Goal: Task Accomplishment & Management: Complete application form

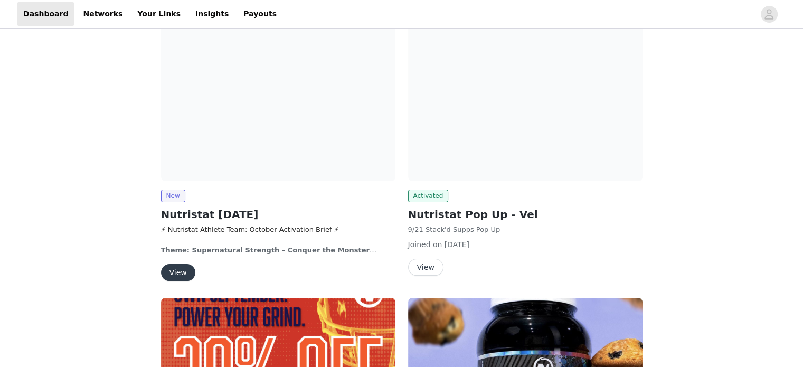
scroll to position [106, 0]
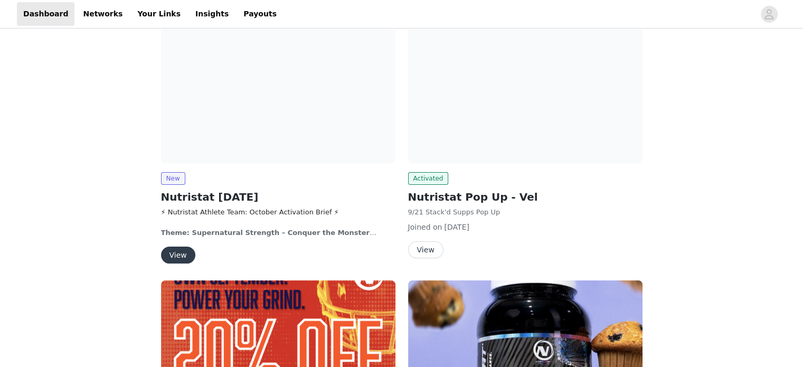
click at [179, 258] on button "View" at bounding box center [178, 255] width 34 height 17
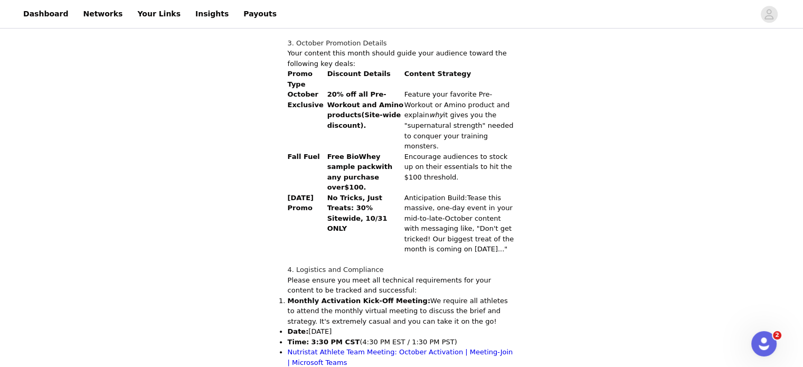
scroll to position [634, 0]
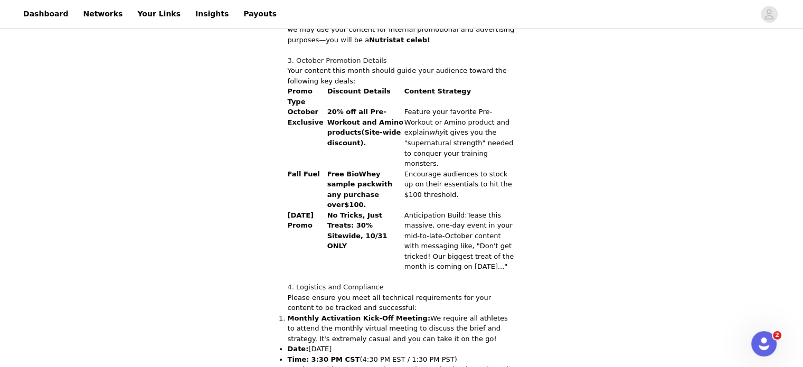
click at [373, 356] on span "(4:30 PM EST / 1:30 PM PST)" at bounding box center [408, 360] width 97 height 8
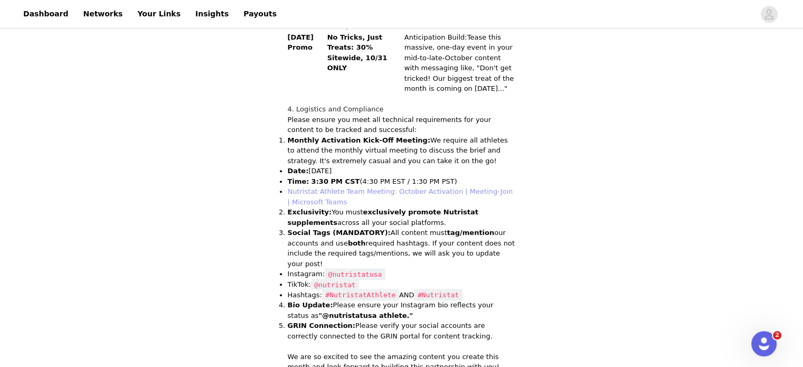
scroll to position [830, 0]
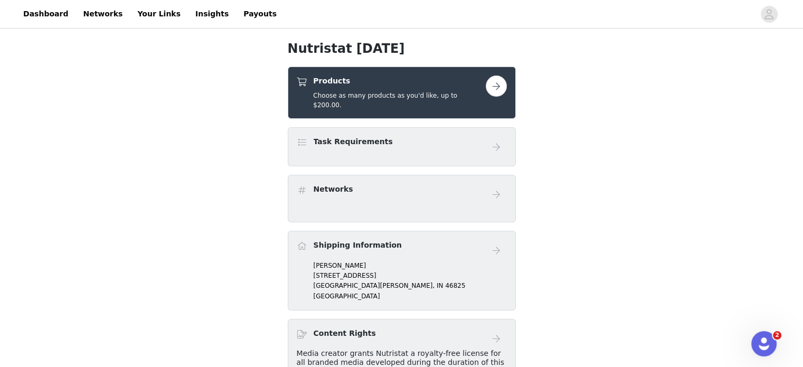
click at [485, 84] on div "Products Choose as many products as you'd like, up to $200.00." at bounding box center [391, 93] width 189 height 34
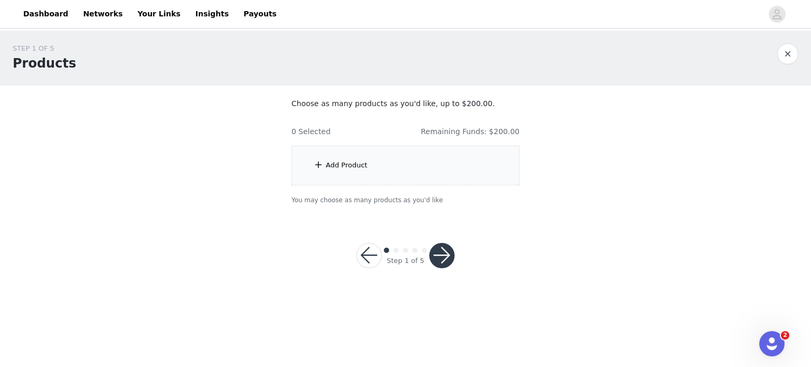
click at [423, 159] on div "Add Product" at bounding box center [406, 166] width 228 height 40
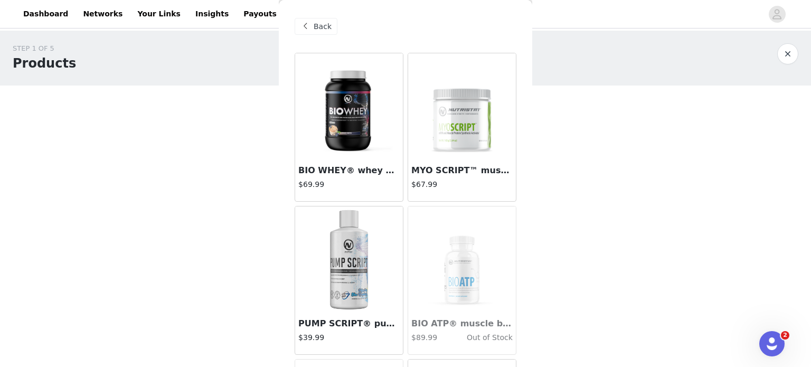
click at [333, 119] on img at bounding box center [349, 106] width 106 height 106
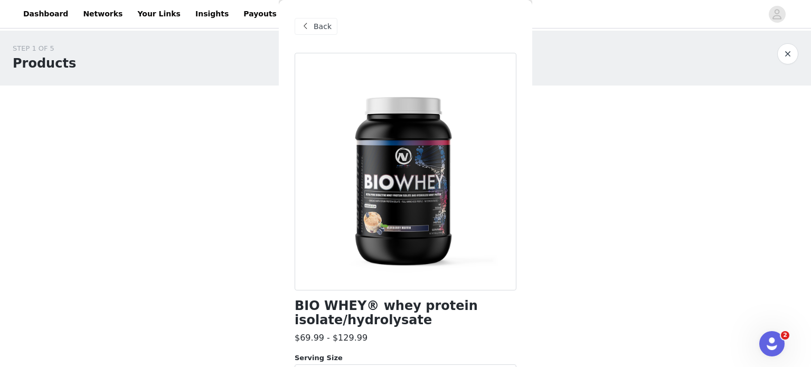
scroll to position [211, 0]
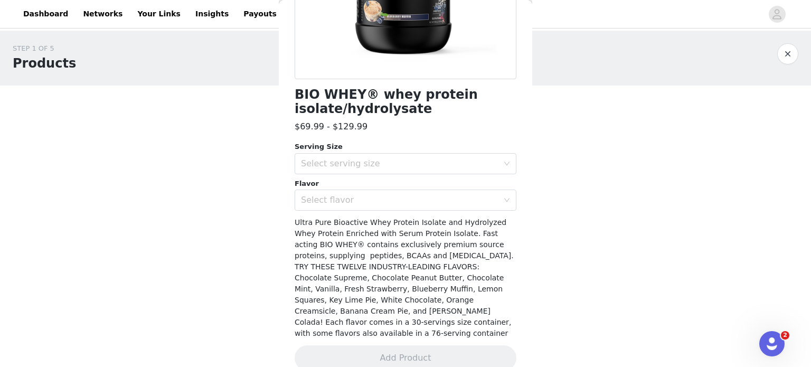
click at [366, 166] on div "Select serving size" at bounding box center [400, 163] width 198 height 11
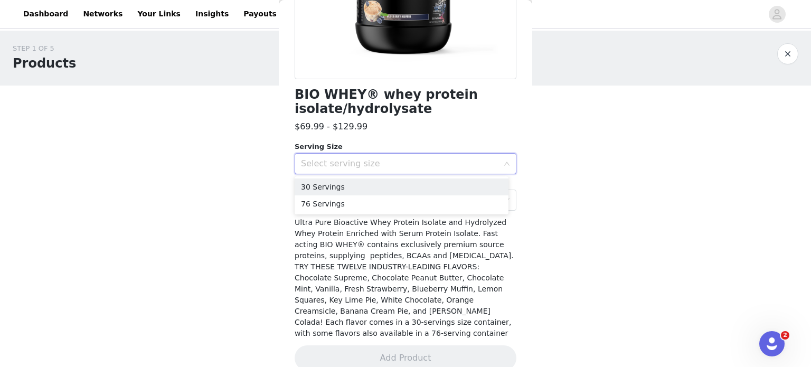
click at [362, 189] on li "30 Servings" at bounding box center [402, 187] width 214 height 17
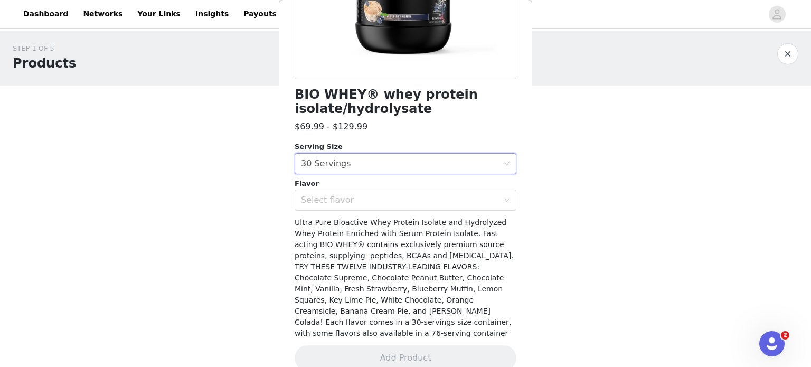
click at [359, 193] on div "Select flavor" at bounding box center [402, 200] width 202 height 20
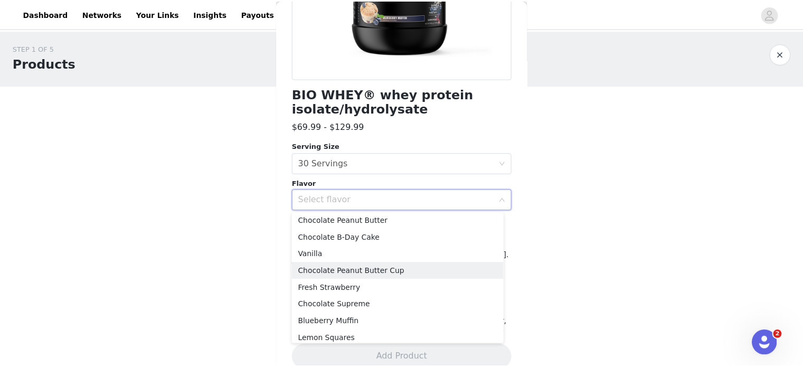
scroll to position [0, 0]
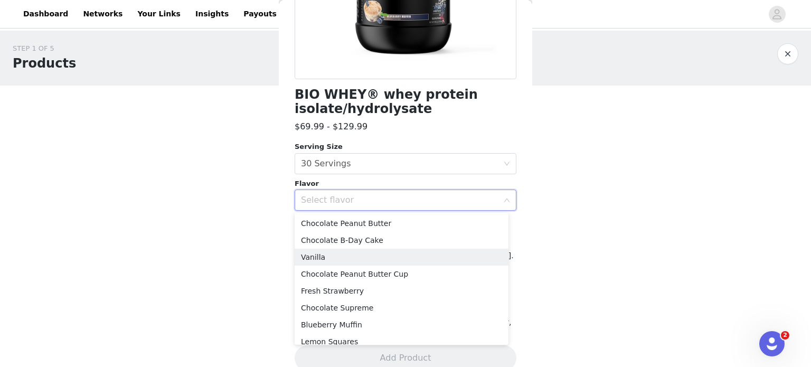
click at [340, 259] on li "Vanilla" at bounding box center [402, 257] width 214 height 17
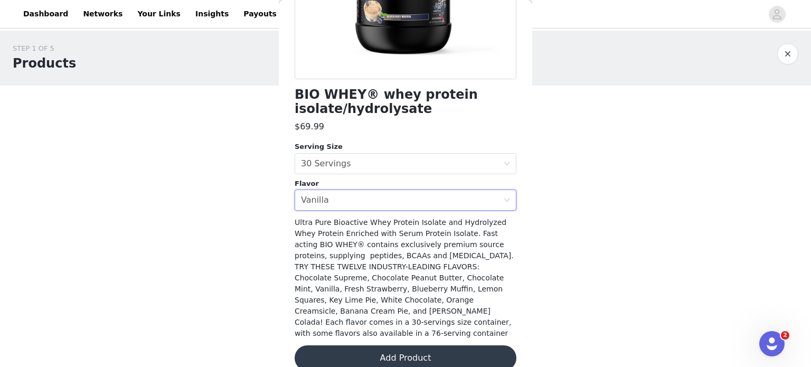
click at [384, 359] on button "Add Product" at bounding box center [406, 357] width 222 height 25
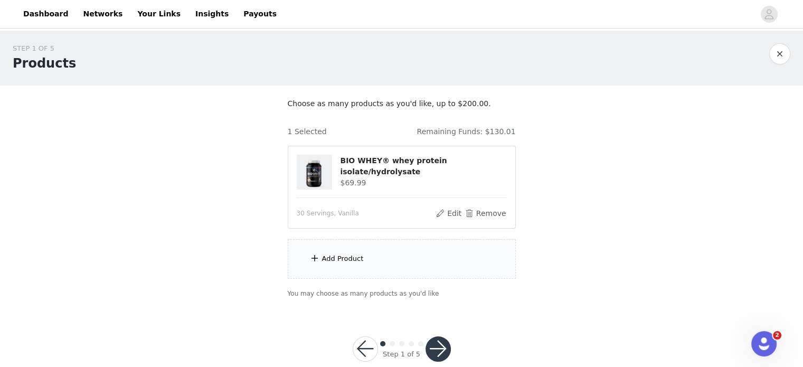
click at [367, 257] on div "Add Product" at bounding box center [402, 259] width 228 height 40
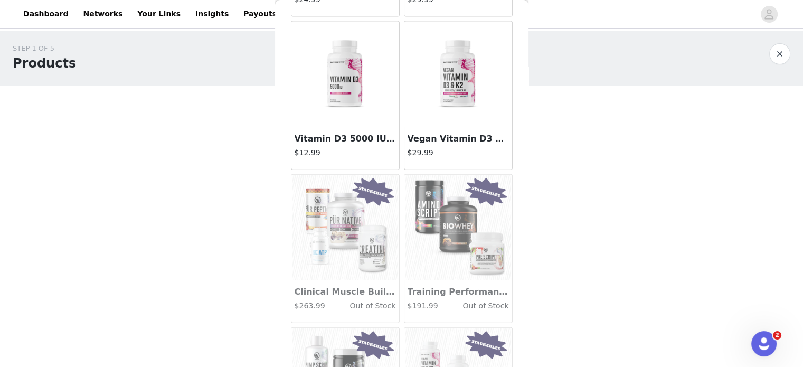
scroll to position [2484, 0]
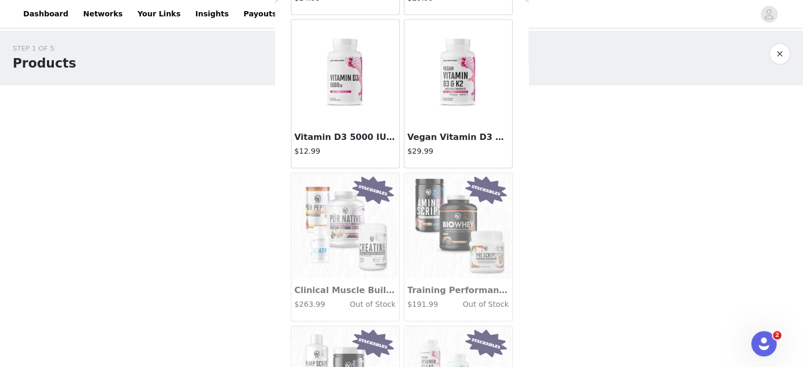
click at [446, 81] on img at bounding box center [459, 73] width 106 height 106
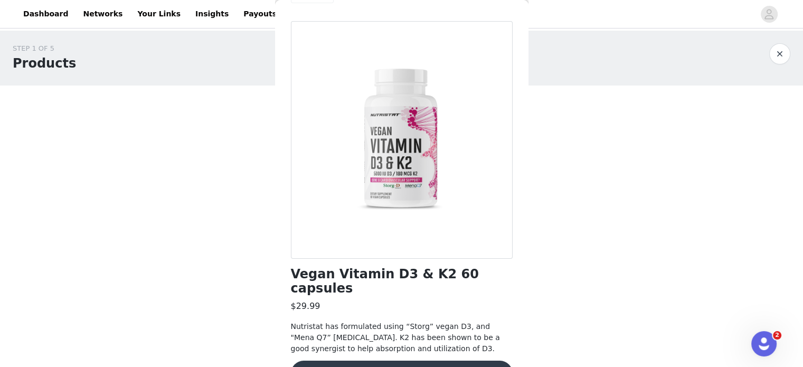
scroll to position [49, 0]
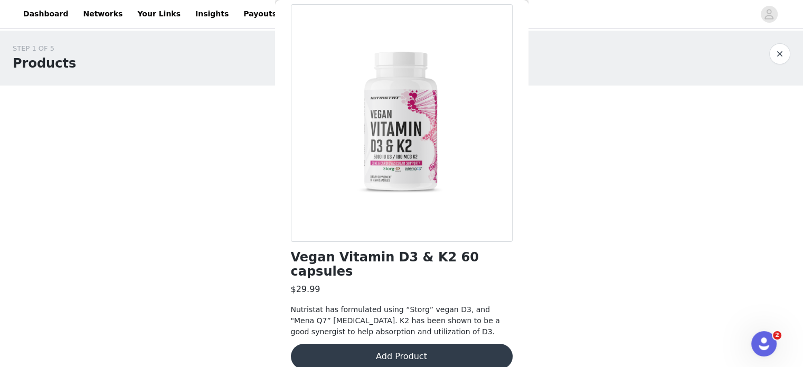
click at [389, 344] on button "Add Product" at bounding box center [402, 356] width 222 height 25
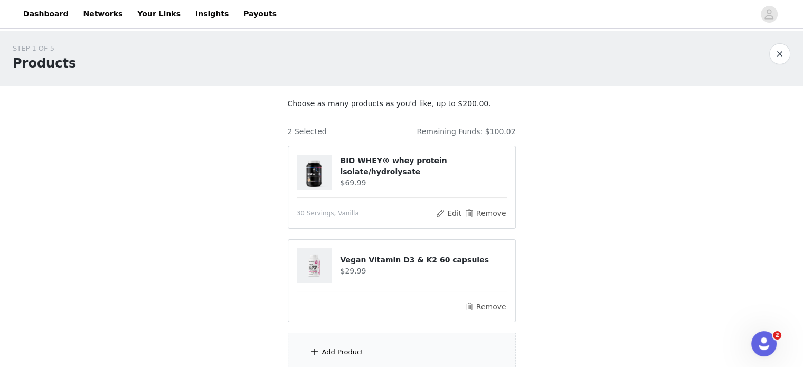
scroll to position [106, 0]
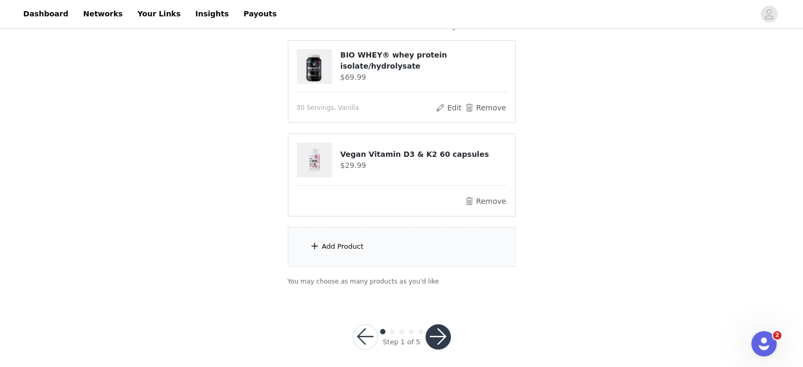
click at [369, 246] on div "Add Product" at bounding box center [402, 247] width 228 height 40
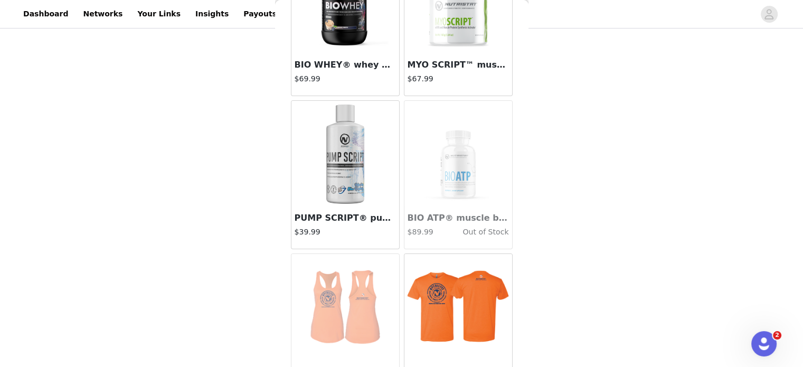
click at [347, 176] on img at bounding box center [346, 154] width 106 height 106
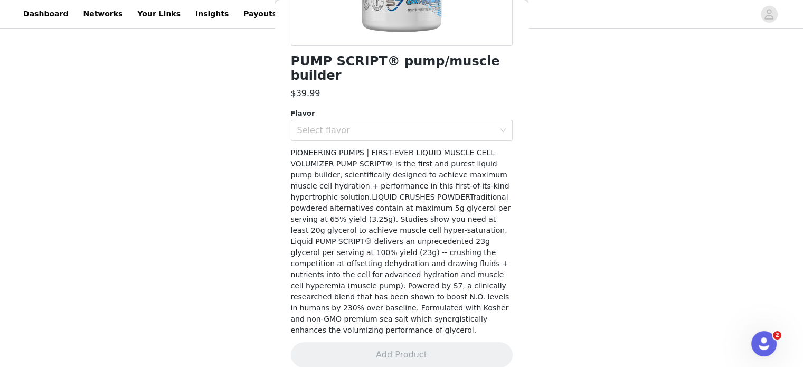
scroll to position [246, 0]
click at [335, 134] on div "Select flavor" at bounding box center [398, 129] width 202 height 20
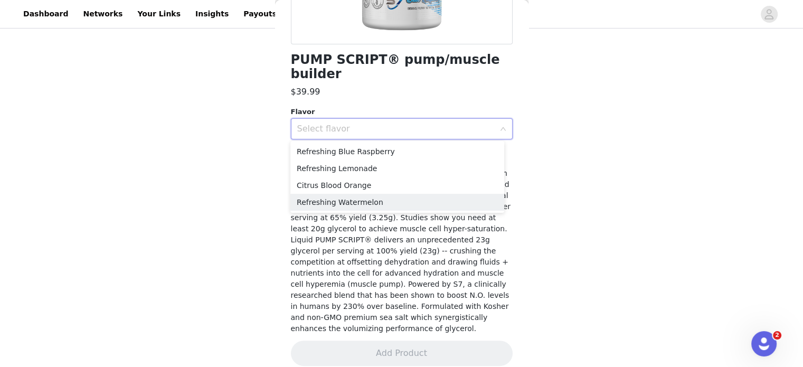
click at [349, 202] on li "Refreshing Watermelon" at bounding box center [398, 202] width 214 height 17
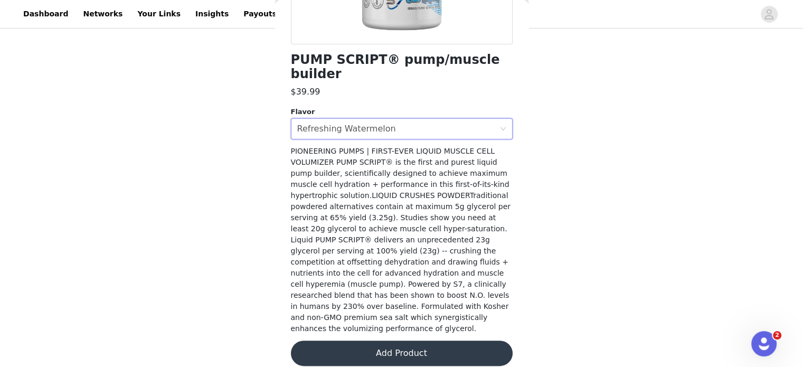
scroll to position [113, 0]
click at [371, 345] on button "Add Product" at bounding box center [402, 353] width 222 height 25
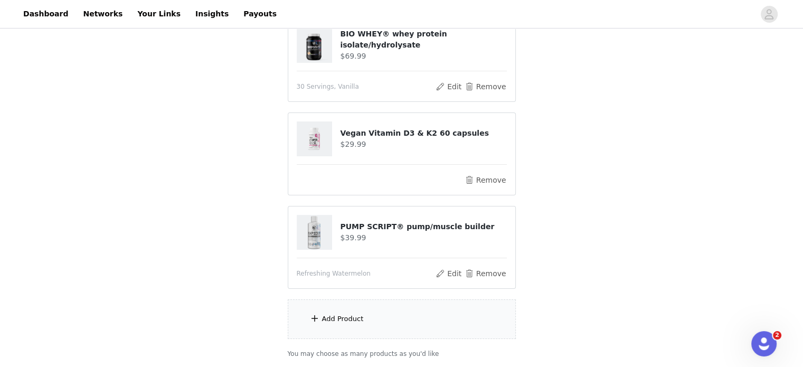
scroll to position [206, 0]
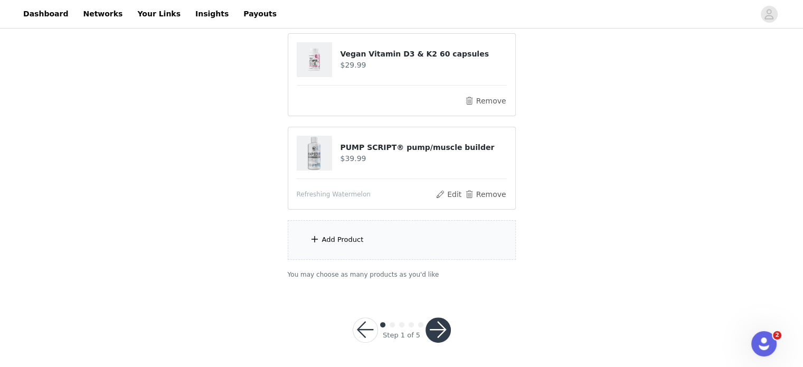
click at [380, 229] on div "Add Product" at bounding box center [402, 240] width 228 height 40
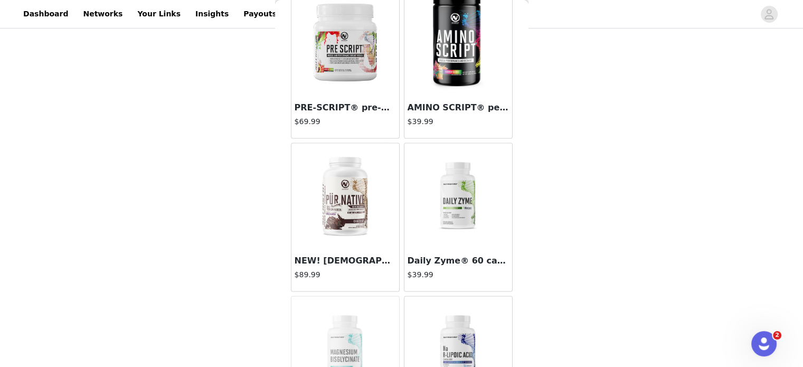
scroll to position [1796, 0]
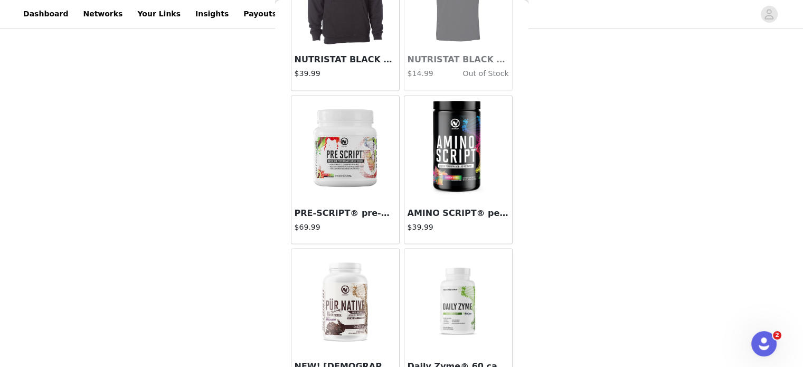
click at [448, 123] on img at bounding box center [459, 149] width 106 height 106
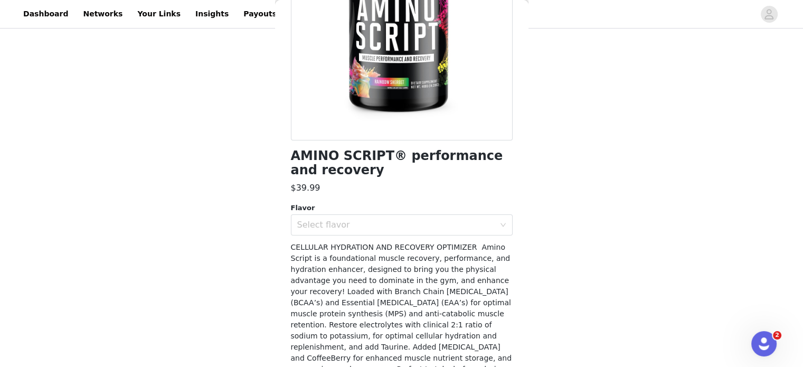
scroll to position [211, 0]
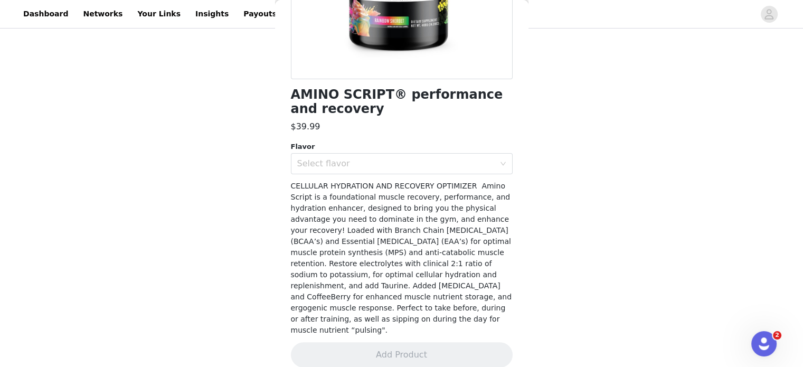
click at [335, 162] on div "Select flavor" at bounding box center [396, 163] width 198 height 11
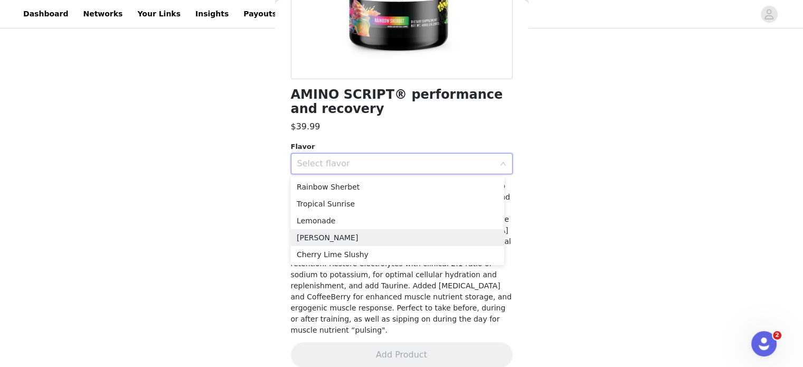
click at [344, 240] on li "[PERSON_NAME]" at bounding box center [398, 237] width 214 height 17
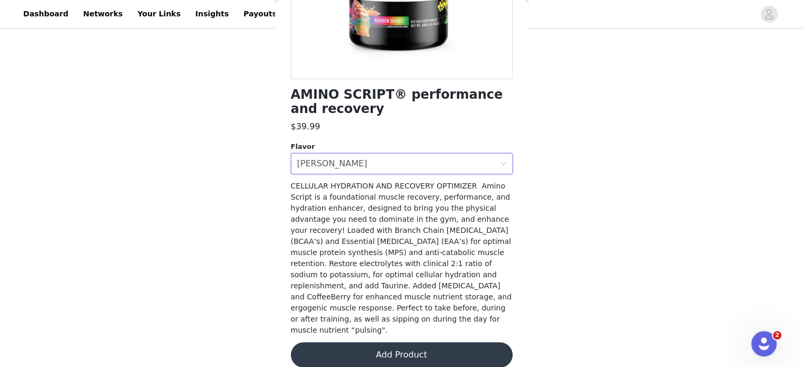
click at [387, 342] on button "Add Product" at bounding box center [402, 354] width 222 height 25
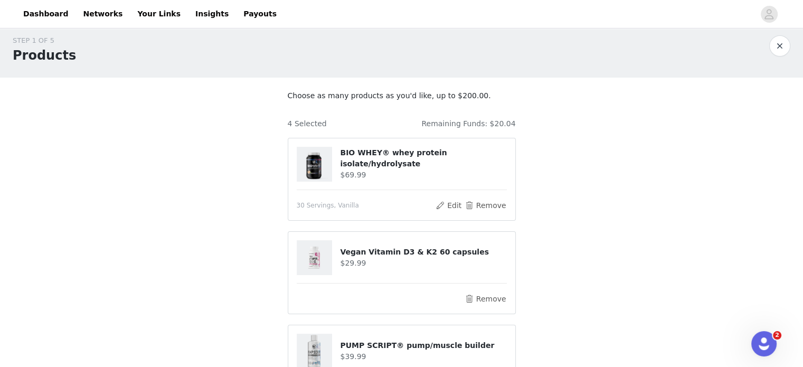
scroll to position [0, 0]
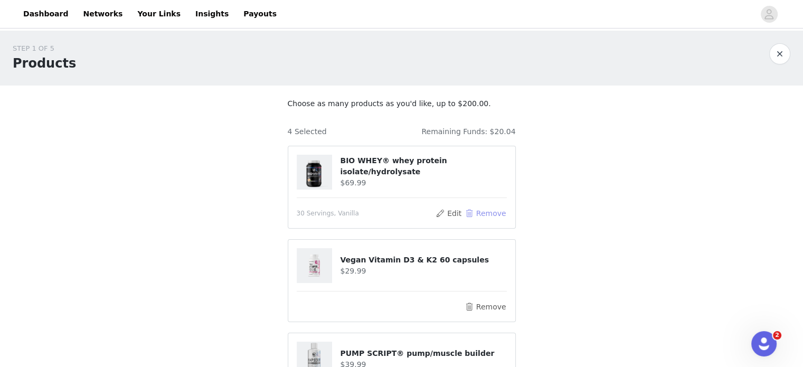
click at [482, 216] on button "Remove" at bounding box center [485, 213] width 42 height 13
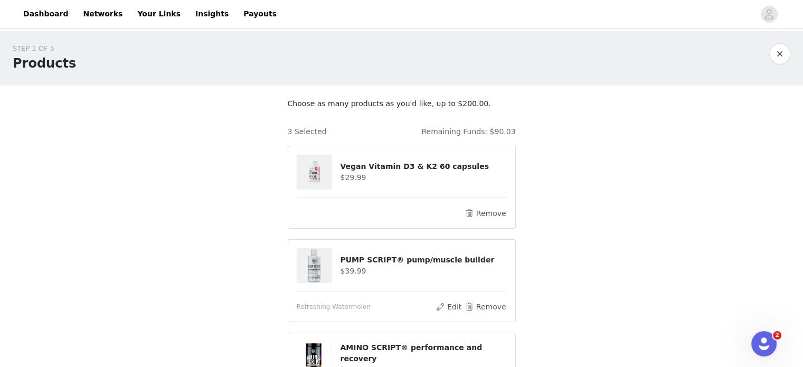
scroll to position [206, 0]
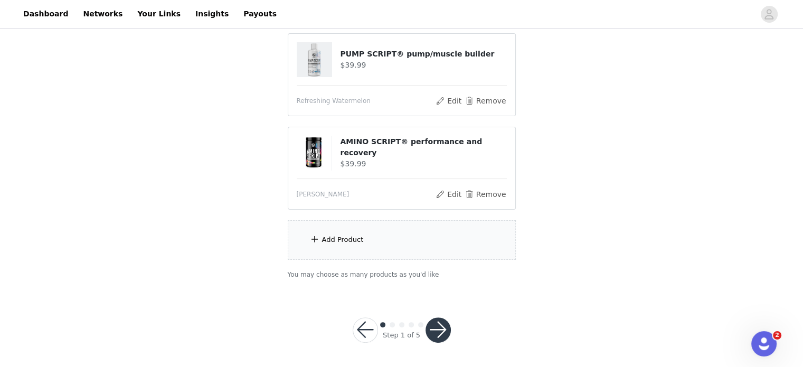
click at [363, 238] on div "Add Product" at bounding box center [402, 240] width 228 height 40
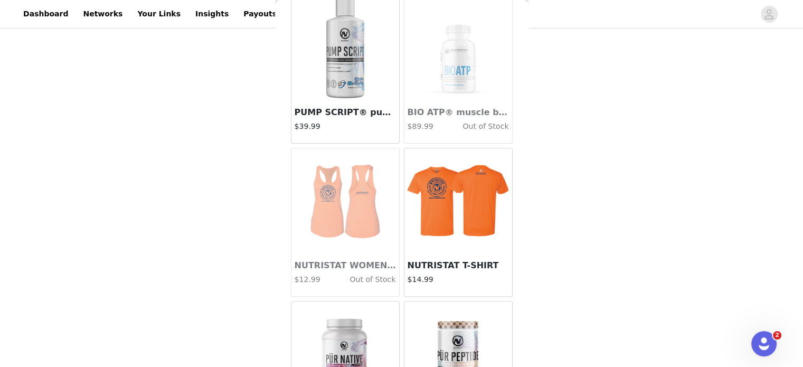
scroll to position [317, 0]
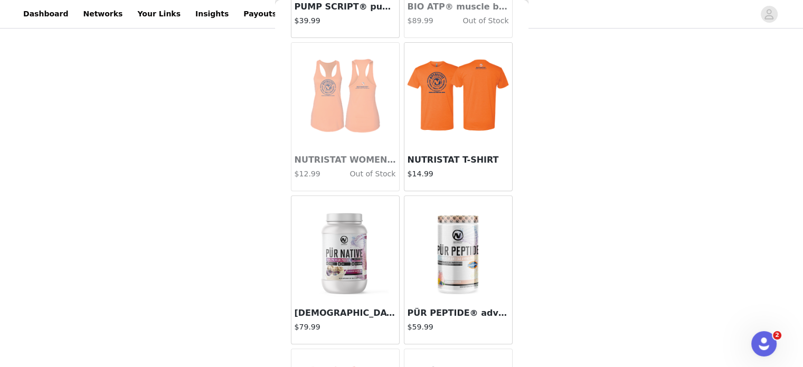
click at [325, 264] on img at bounding box center [346, 249] width 106 height 106
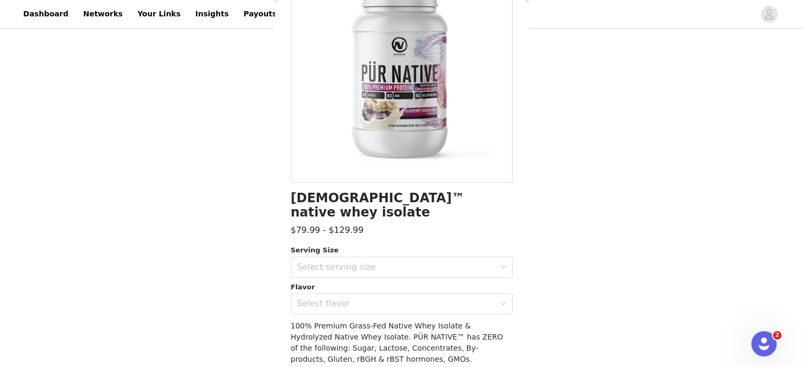
scroll to position [211, 0]
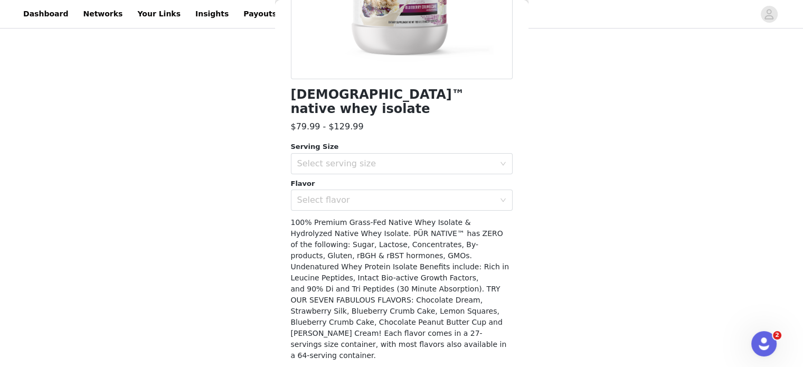
click at [343, 158] on div "Select serving size" at bounding box center [396, 163] width 198 height 11
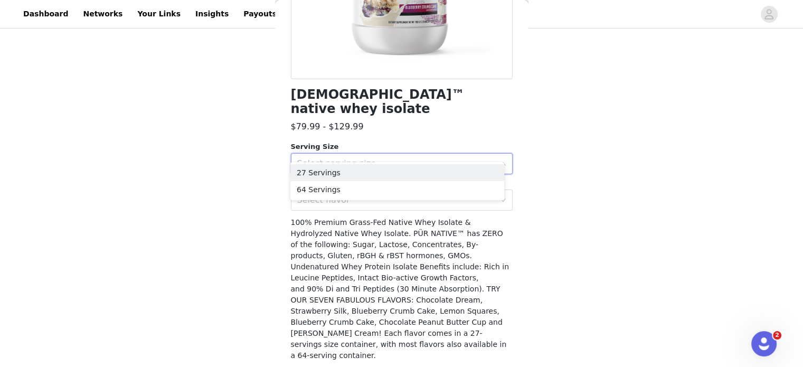
click at [338, 175] on li "27 Servings" at bounding box center [398, 172] width 214 height 17
click at [334, 195] on div "Select flavor" at bounding box center [396, 200] width 198 height 11
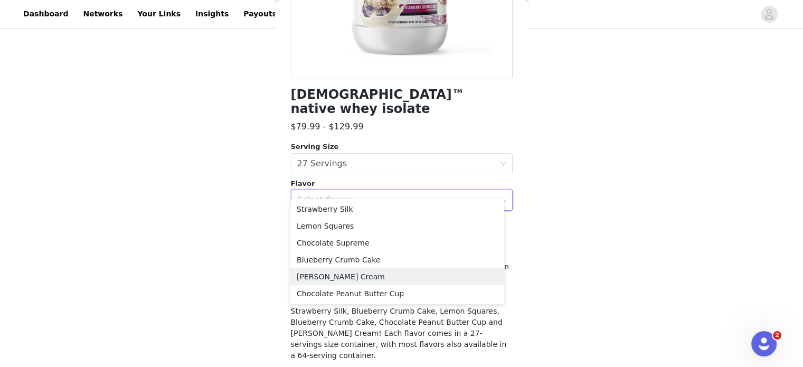
click at [338, 274] on li "[PERSON_NAME] Cream" at bounding box center [398, 276] width 214 height 17
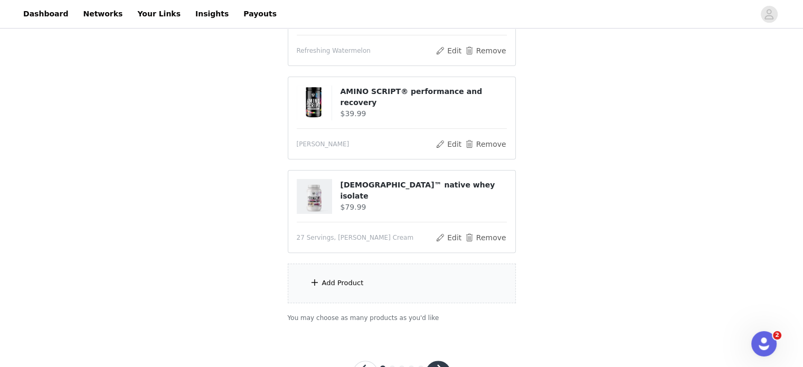
scroll to position [300, 0]
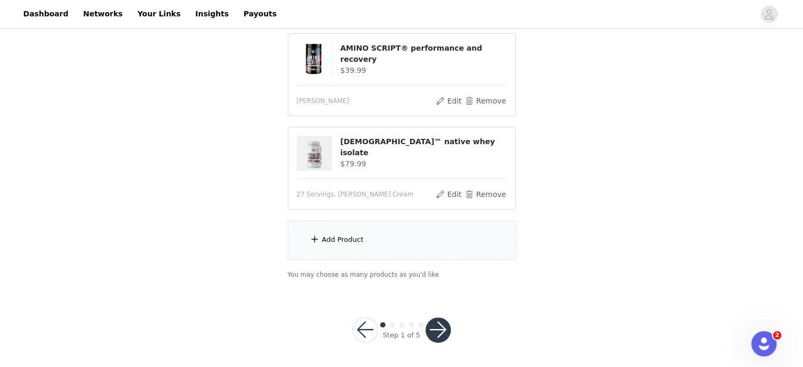
click at [376, 236] on div "Add Product" at bounding box center [402, 240] width 228 height 40
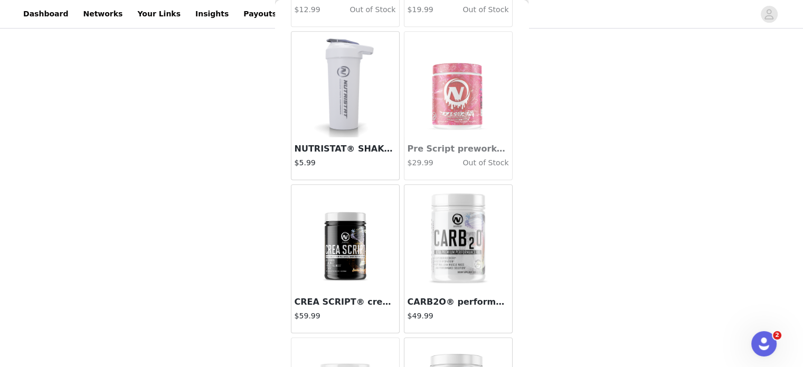
scroll to position [634, 0]
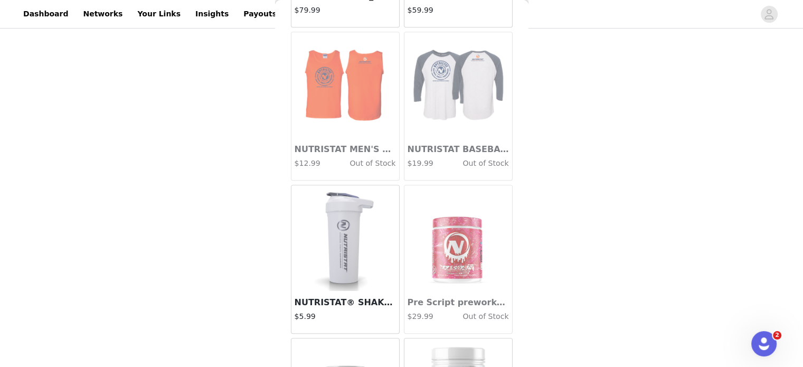
click at [332, 226] on img at bounding box center [346, 238] width 106 height 106
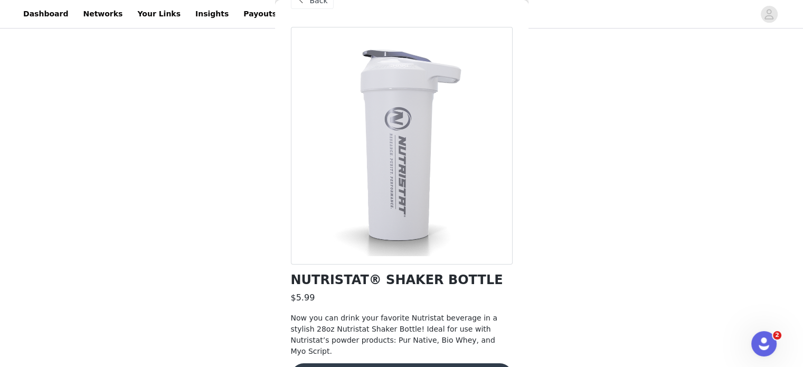
scroll to position [49, 0]
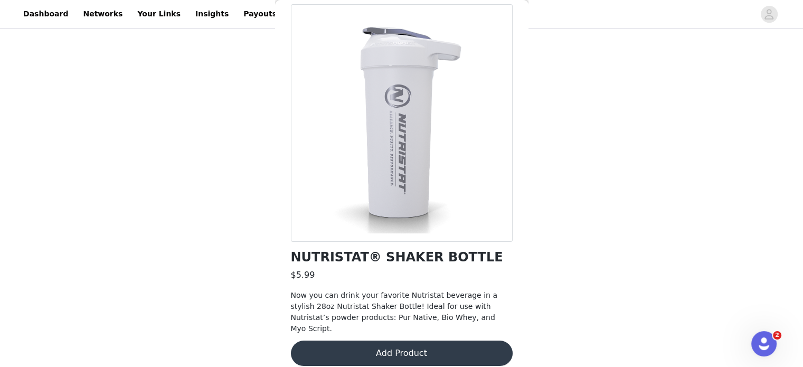
click at [355, 345] on button "Add Product" at bounding box center [402, 353] width 222 height 25
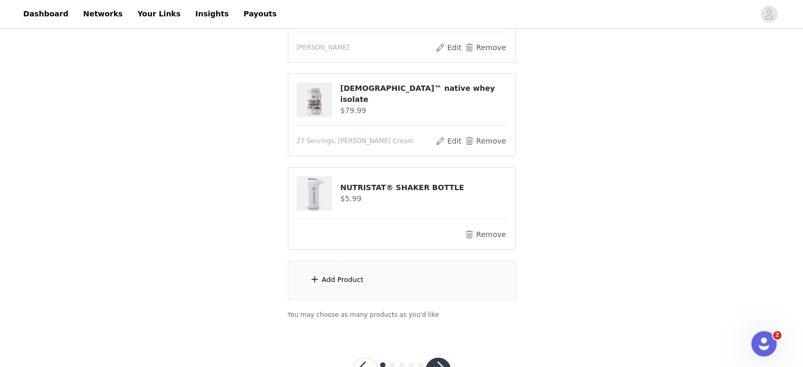
scroll to position [393, 0]
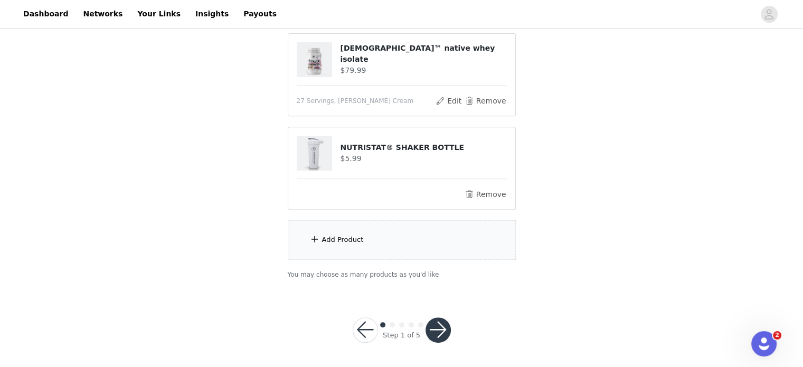
click at [436, 321] on button "button" at bounding box center [438, 329] width 25 height 25
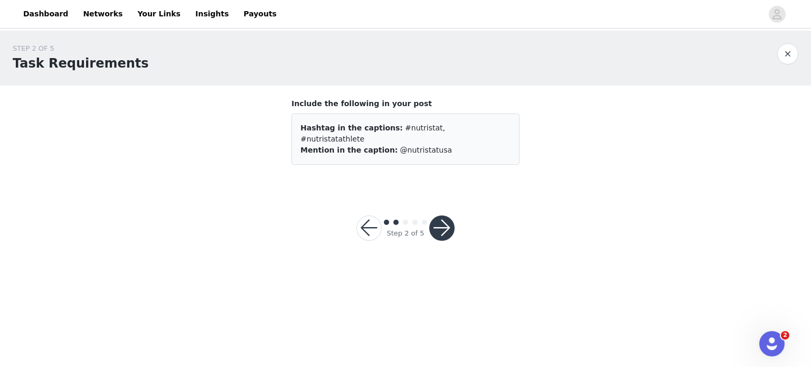
click at [435, 216] on button "button" at bounding box center [441, 228] width 25 height 25
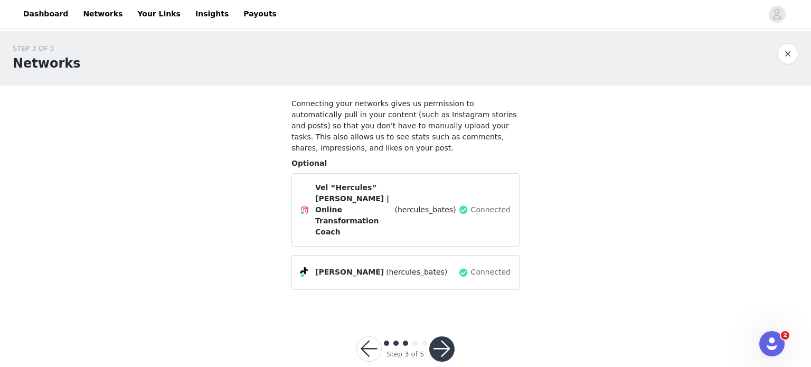
click at [438, 215] on div "Vel “Hercules” [PERSON_NAME] | Online Transformation Coach (hercules_bates) Con…" at bounding box center [406, 231] width 228 height 117
click at [445, 336] on button "button" at bounding box center [441, 348] width 25 height 25
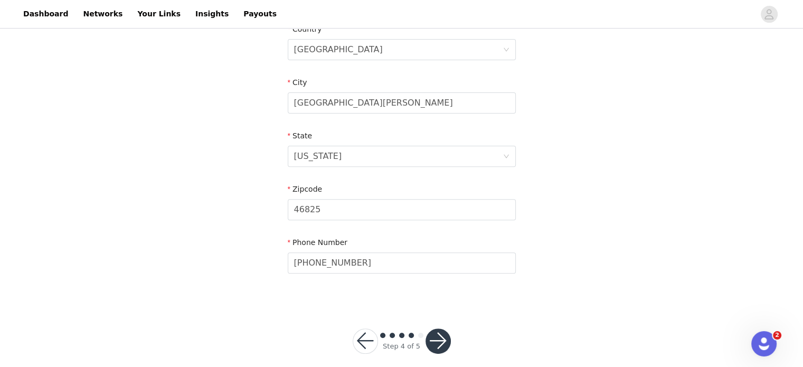
scroll to position [353, 0]
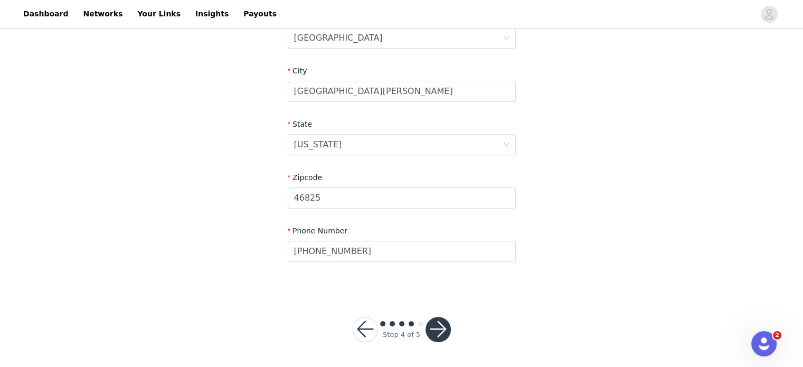
click at [435, 324] on button "button" at bounding box center [438, 329] width 25 height 25
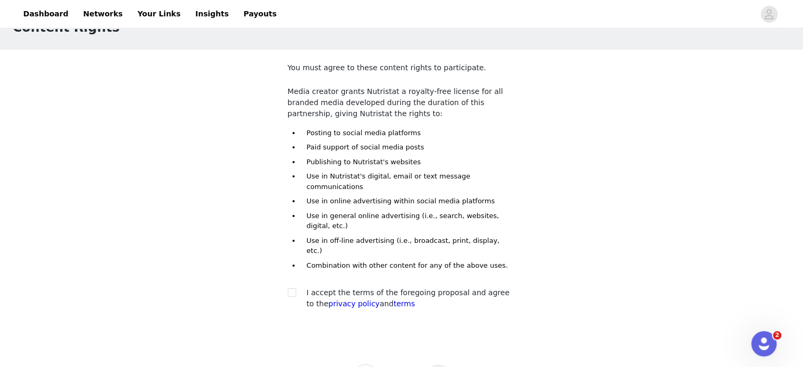
scroll to position [53, 0]
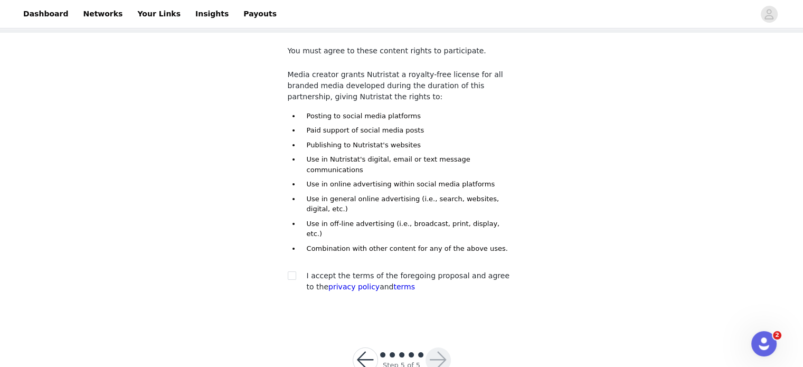
click at [289, 270] on div "I accept the terms of the foregoing proposal and agree to the privacy policy an…" at bounding box center [402, 281] width 228 height 22
click at [289, 272] on input "checkbox" at bounding box center [291, 275] width 7 height 7
checkbox input "true"
click at [432, 348] on button "button" at bounding box center [438, 360] width 25 height 25
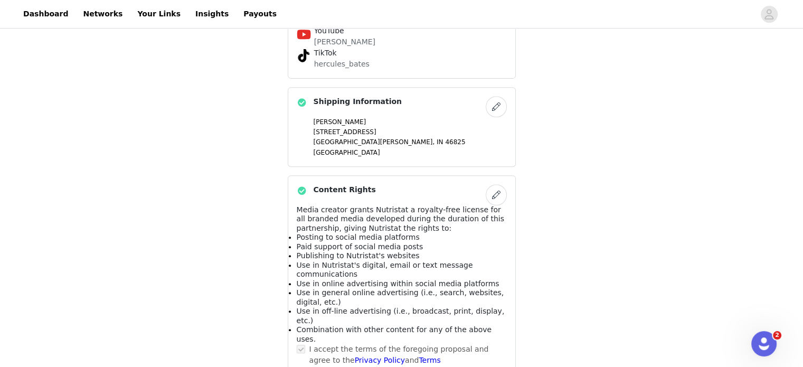
scroll to position [508, 0]
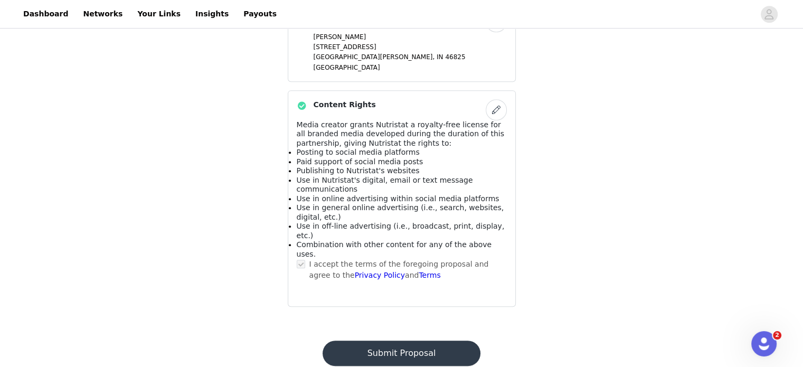
click at [415, 341] on button "Submit Proposal" at bounding box center [402, 353] width 158 height 25
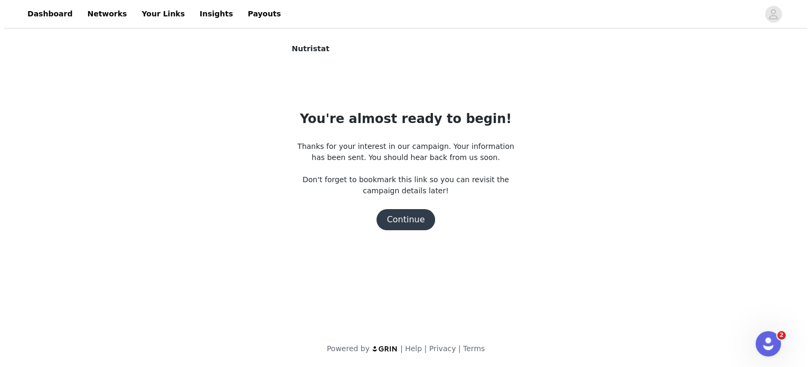
scroll to position [0, 0]
click at [404, 221] on button "Continue" at bounding box center [405, 219] width 59 height 21
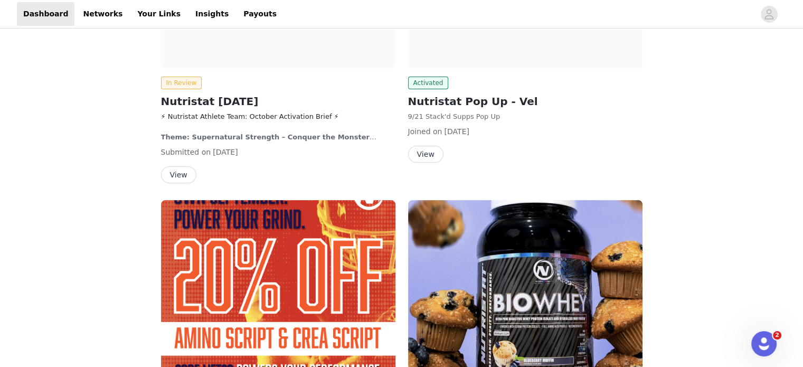
scroll to position [211, 0]
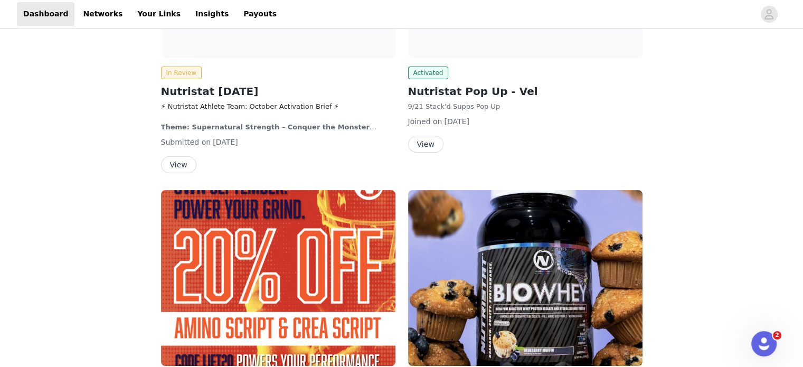
click at [179, 166] on button "View" at bounding box center [178, 164] width 35 height 17
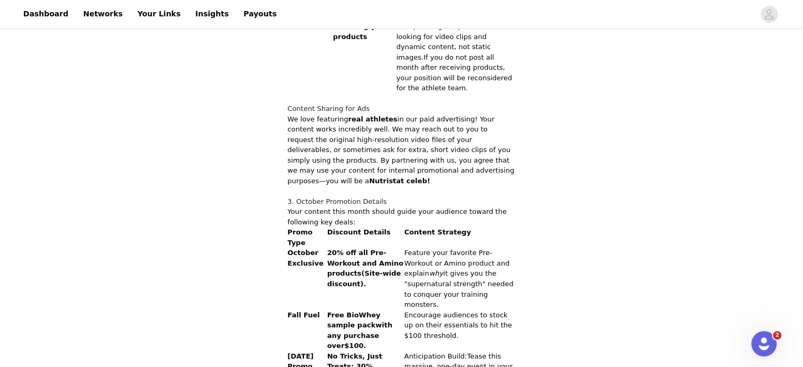
scroll to position [634, 0]
